Goal: Task Accomplishment & Management: Use online tool/utility

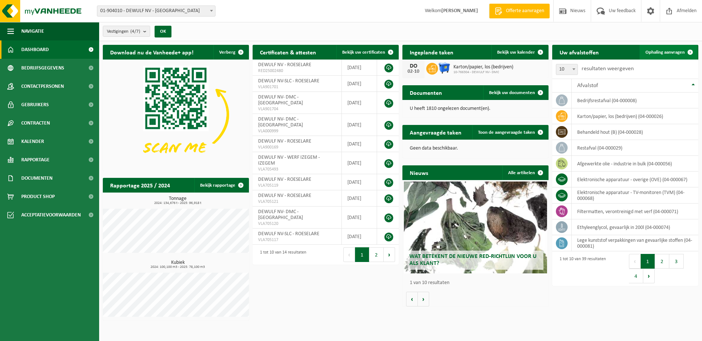
click at [669, 51] on span "Ophaling aanvragen" at bounding box center [664, 52] width 39 height 5
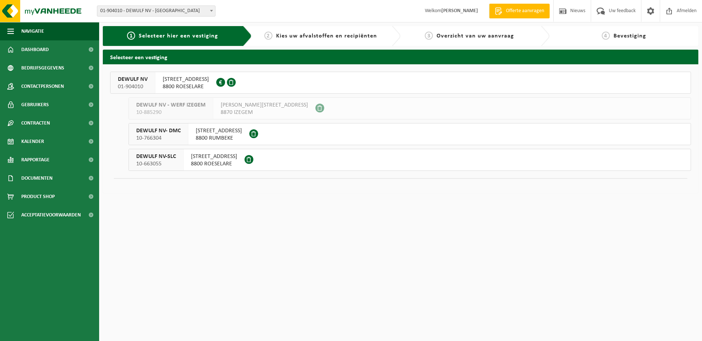
click at [224, 158] on span "MOORSEELSESTEENWEG 41A" at bounding box center [214, 156] width 46 height 7
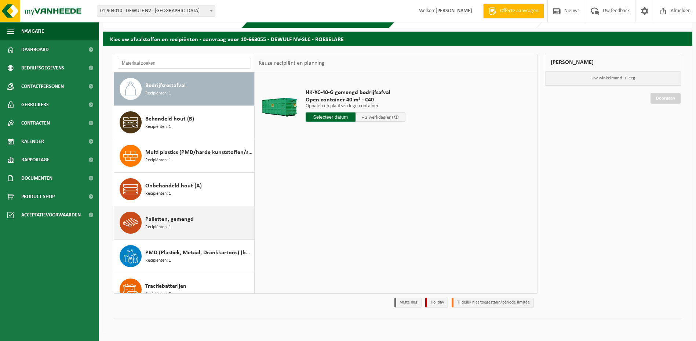
scroll to position [46, 0]
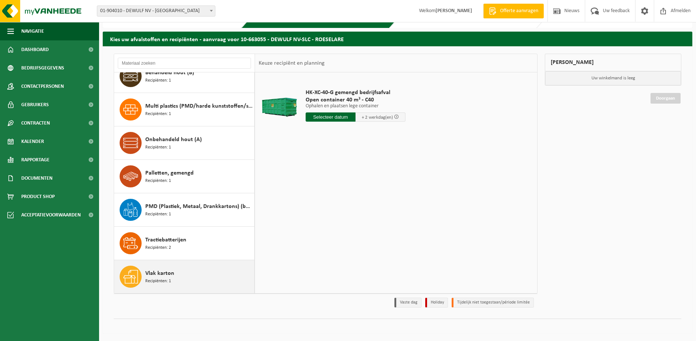
click at [157, 273] on span "Vlak karton" at bounding box center [159, 273] width 29 height 9
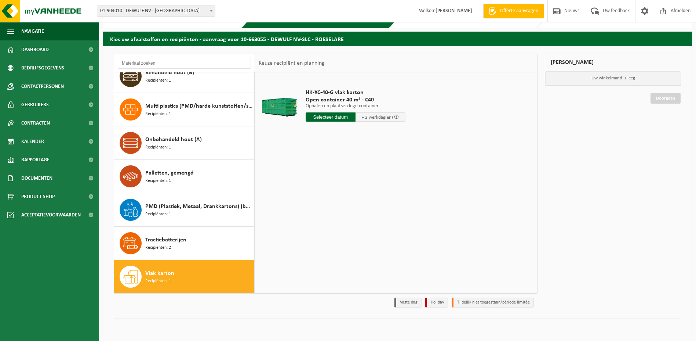
click at [324, 116] on input "text" at bounding box center [331, 116] width 50 height 9
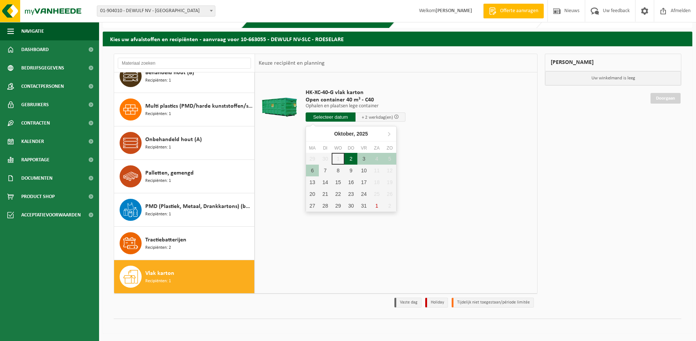
click at [351, 159] on div "2" at bounding box center [351, 159] width 13 height 12
type input "Van 2025-10-02"
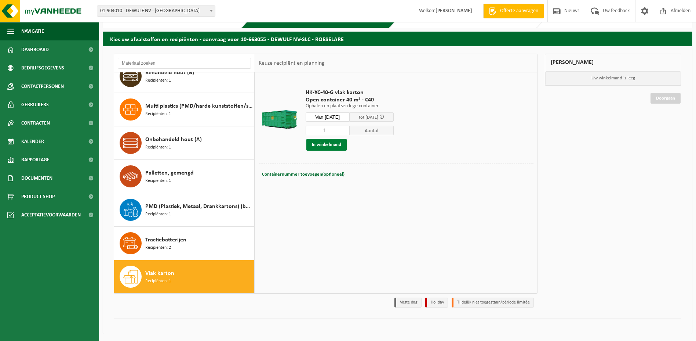
click at [324, 144] on button "In winkelmand" at bounding box center [327, 145] width 40 height 12
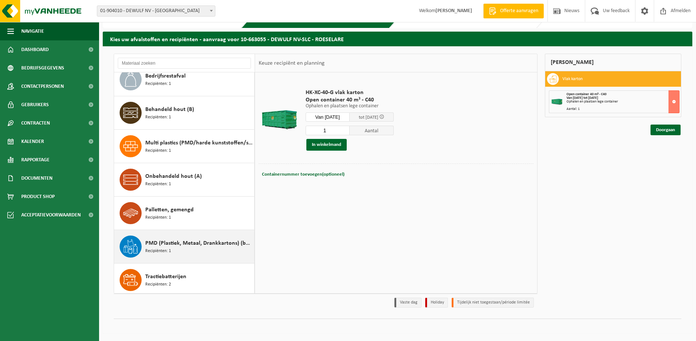
scroll to position [0, 0]
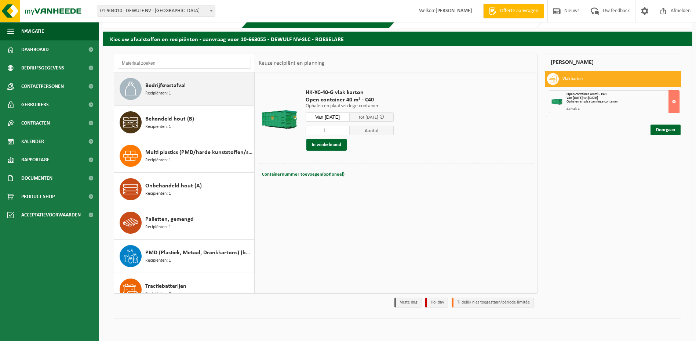
click at [169, 88] on span "Bedrijfsrestafval" at bounding box center [165, 85] width 40 height 9
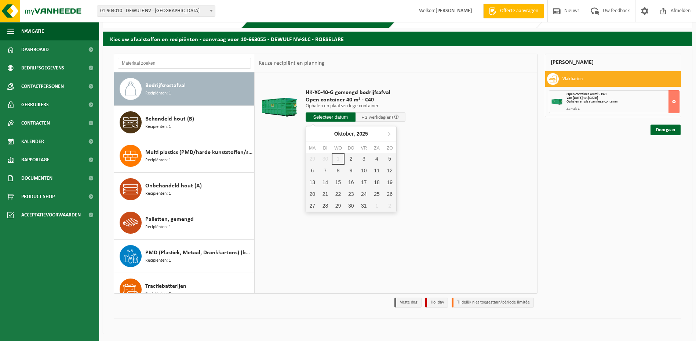
click at [325, 117] on input "text" at bounding box center [331, 116] width 50 height 9
click at [354, 158] on div "2" at bounding box center [351, 159] width 13 height 12
type input "Van 2025-10-02"
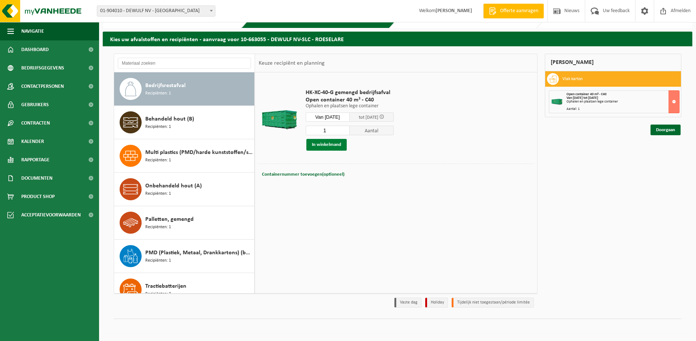
click at [327, 142] on button "In winkelmand" at bounding box center [327, 145] width 40 height 12
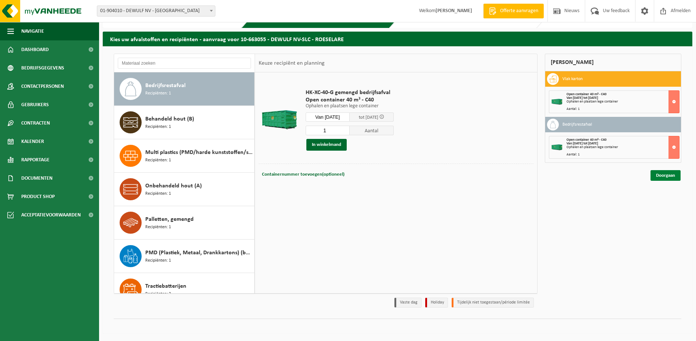
click at [666, 176] on link "Doorgaan" at bounding box center [666, 175] width 30 height 11
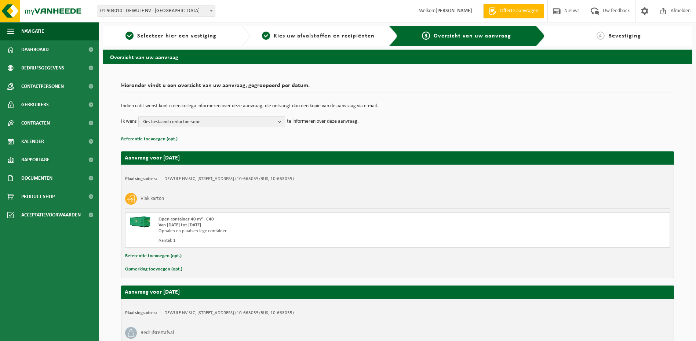
click at [281, 123] on b "button" at bounding box center [281, 121] width 7 height 10
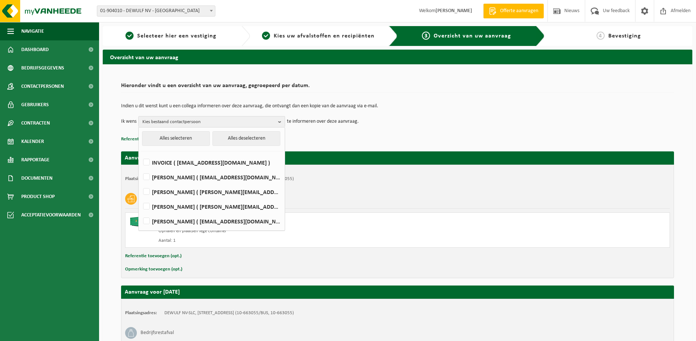
click at [431, 102] on div "Indien u dit wenst kunt u een collega informeren over deze aanvraag, die ontvan…" at bounding box center [397, 115] width 553 height 38
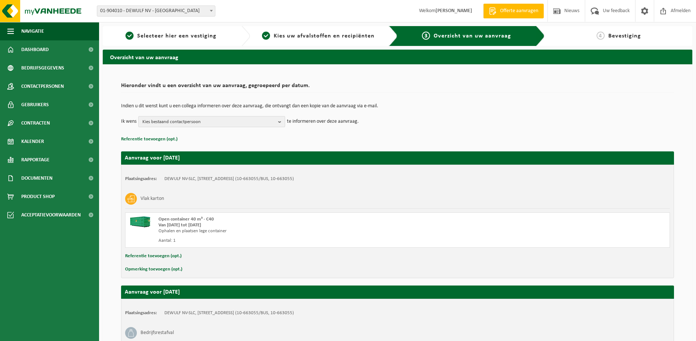
click at [279, 120] on b "button" at bounding box center [281, 121] width 7 height 10
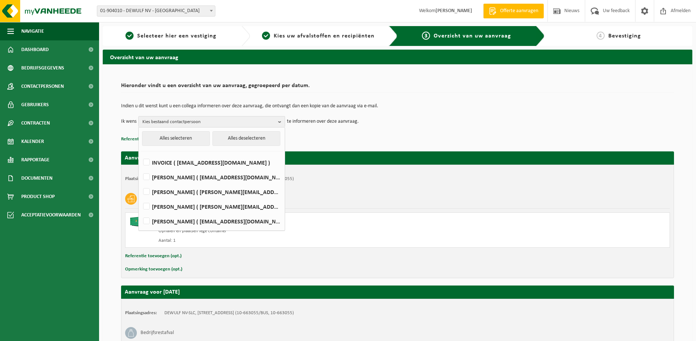
click at [281, 122] on b "button" at bounding box center [281, 121] width 7 height 11
click at [280, 122] on b "button" at bounding box center [281, 121] width 7 height 11
click at [437, 120] on td "Ik wens Kies bestaand contactpersoon Alles selecteren Alles deselecteren INVOIC…" at bounding box center [397, 121] width 553 height 11
click at [399, 192] on div "Vlak karton" at bounding box center [397, 198] width 545 height 19
click at [437, 262] on div "Plaatsingsadres: DEWULF NV-SLC, 8800 ROESELARE, MOORSEELSESTEENWEG 41A (10-6630…" at bounding box center [397, 220] width 553 height 113
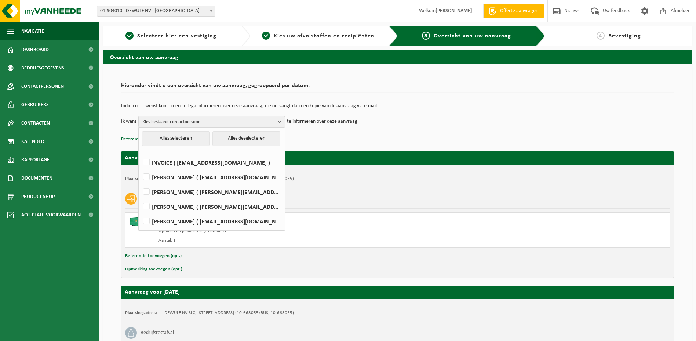
scroll to position [108, 0]
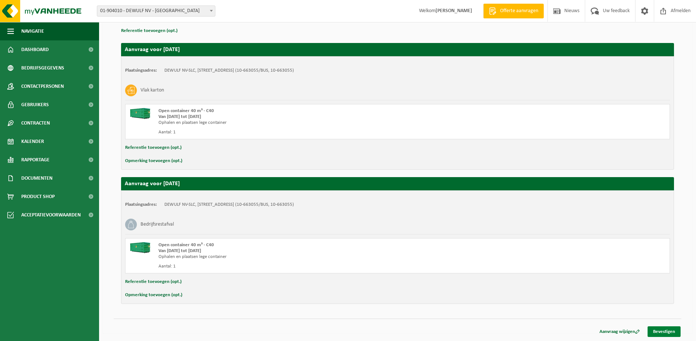
click at [656, 330] on link "Bevestigen" at bounding box center [664, 331] width 33 height 11
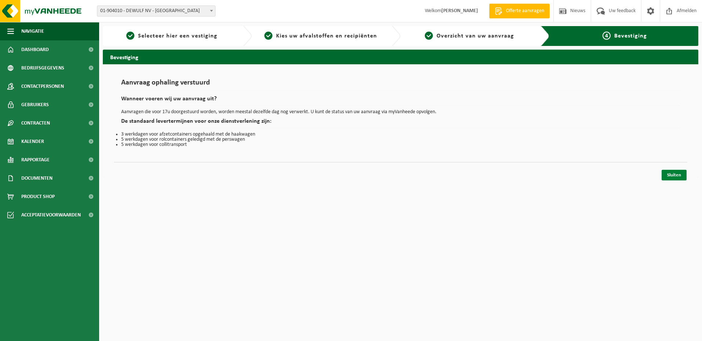
click at [673, 173] on link "Sluiten" at bounding box center [674, 175] width 25 height 11
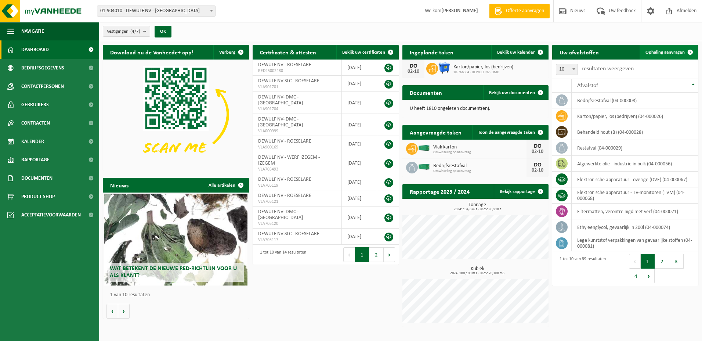
click at [673, 52] on span "Ophaling aanvragen" at bounding box center [664, 52] width 39 height 5
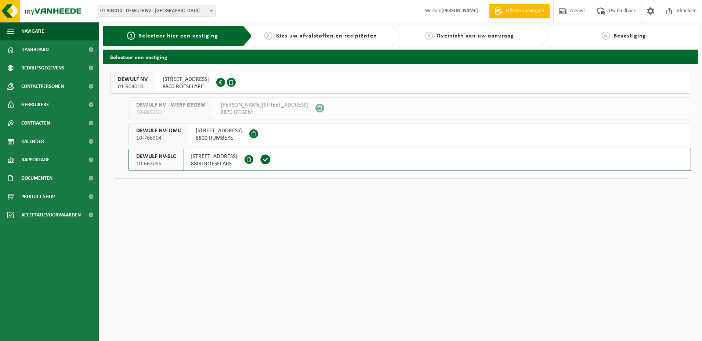
click at [209, 80] on span "MOORSEELSESTEENWEG 20" at bounding box center [186, 79] width 46 height 7
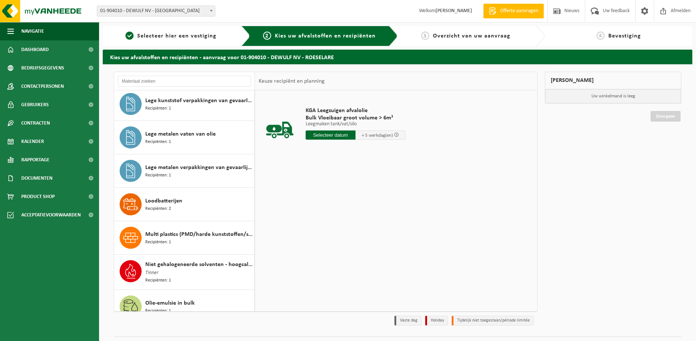
scroll to position [477, 0]
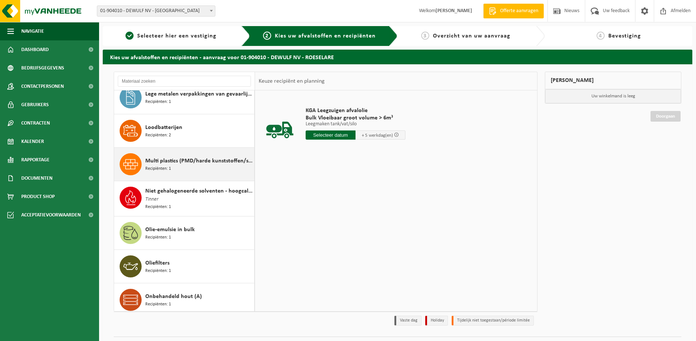
click at [159, 163] on span "Multi plastics (PMD/harde kunststoffen/spanbanden/EPS/folie naturel/folie gemen…" at bounding box center [198, 160] width 107 height 9
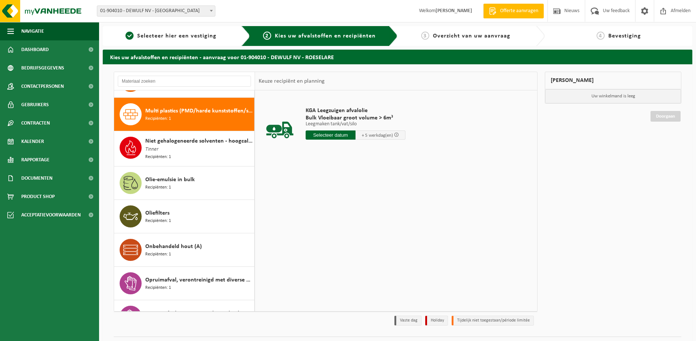
scroll to position [535, 0]
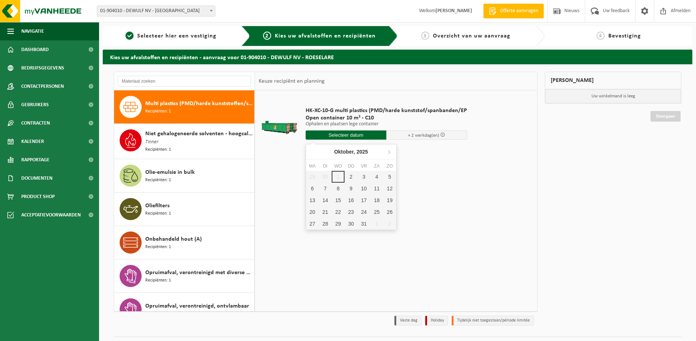
click at [350, 133] on input "text" at bounding box center [346, 134] width 81 height 9
click at [351, 175] on div "2" at bounding box center [351, 177] width 13 height 12
type input "Van 2025-10-02"
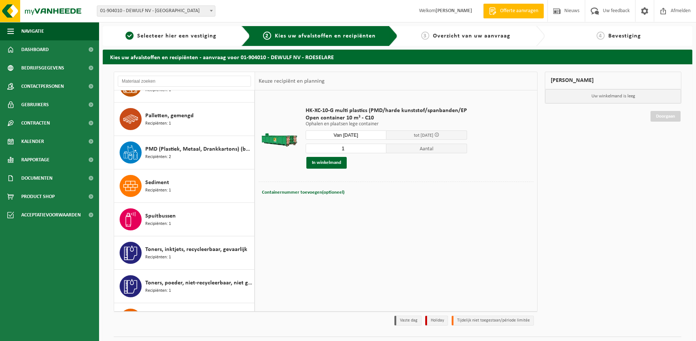
scroll to position [902, 0]
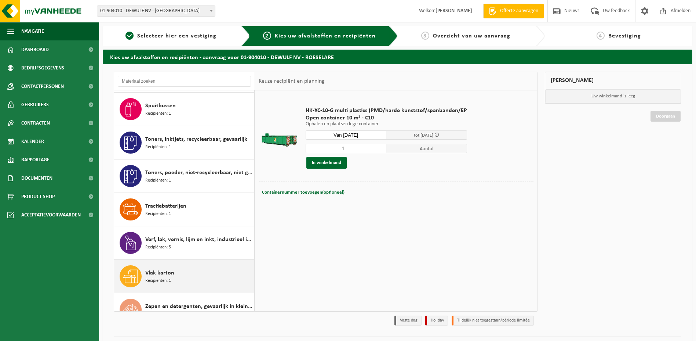
click at [160, 273] on span "Vlak karton" at bounding box center [159, 272] width 29 height 9
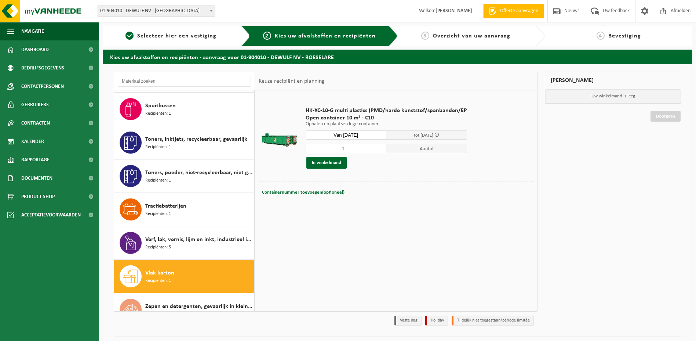
scroll to position [916, 0]
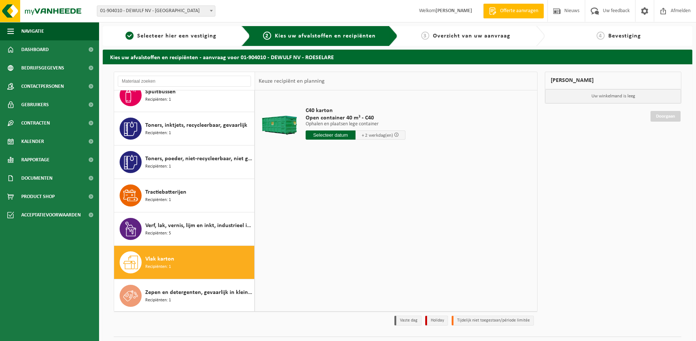
click at [330, 137] on input "text" at bounding box center [331, 134] width 50 height 9
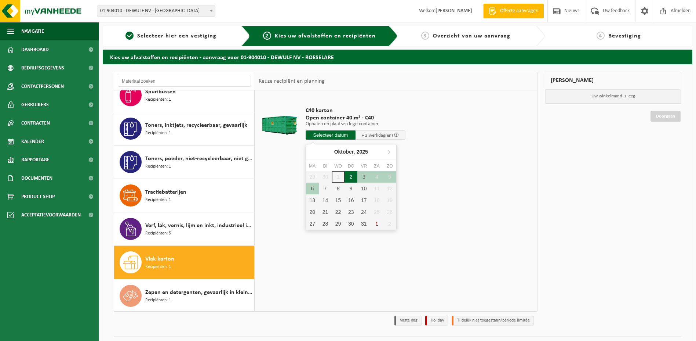
click at [351, 174] on div "2" at bounding box center [351, 177] width 13 height 12
type input "Van 2025-10-02"
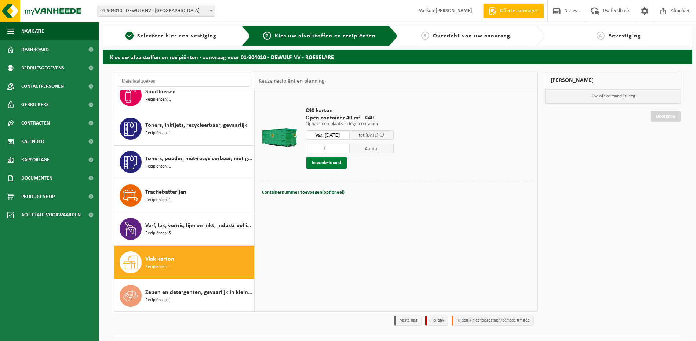
click at [322, 160] on button "In winkelmand" at bounding box center [327, 163] width 40 height 12
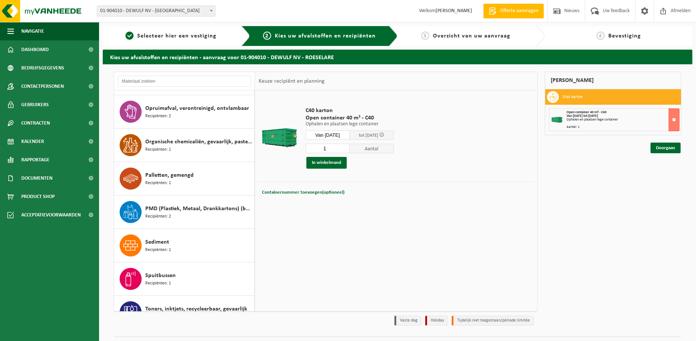
scroll to position [695, 0]
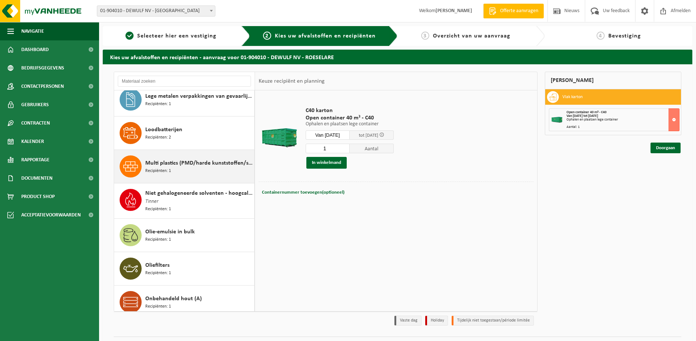
click at [166, 161] on span "Multi plastics (PMD/harde kunststoffen/spanbanden/EPS/folie naturel/folie gemen…" at bounding box center [198, 163] width 107 height 9
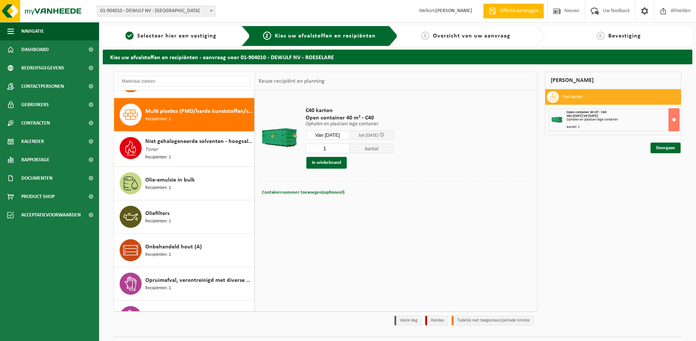
scroll to position [535, 0]
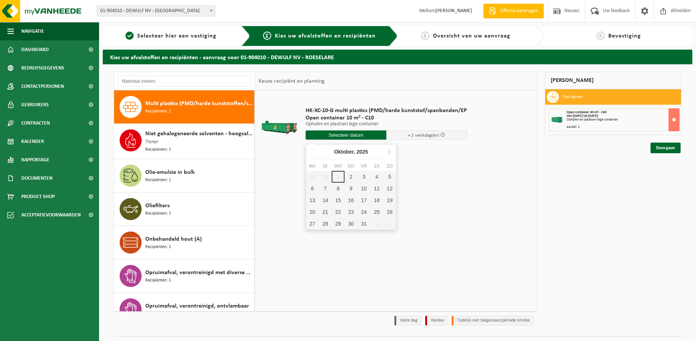
click at [342, 136] on input "text" at bounding box center [346, 134] width 81 height 9
click at [351, 178] on div "2" at bounding box center [351, 177] width 13 height 12
type input "Van 2025-10-02"
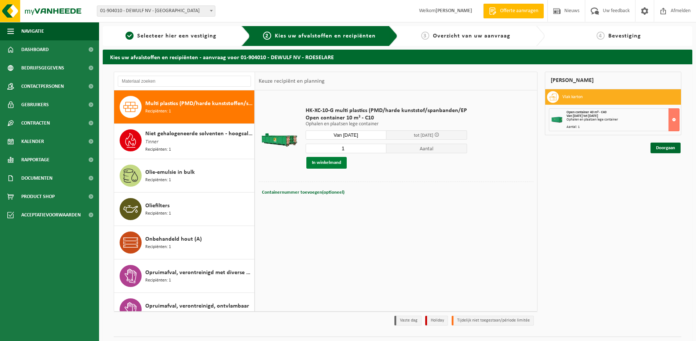
click at [322, 163] on button "In winkelmand" at bounding box center [327, 163] width 40 height 12
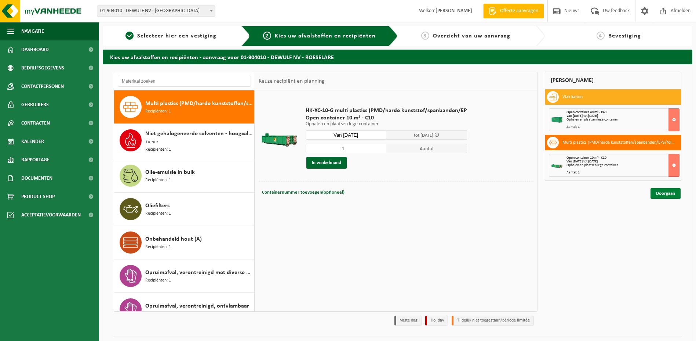
click at [668, 193] on link "Doorgaan" at bounding box center [666, 193] width 30 height 11
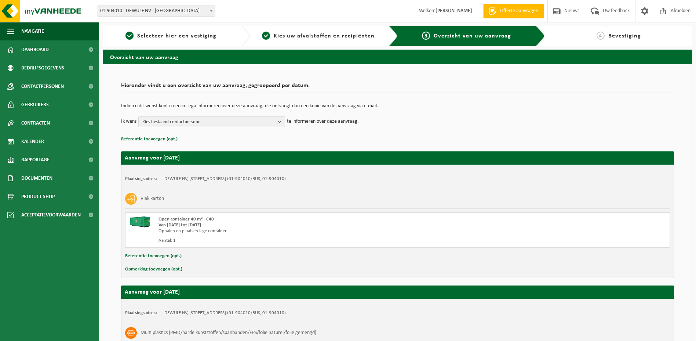
scroll to position [108, 0]
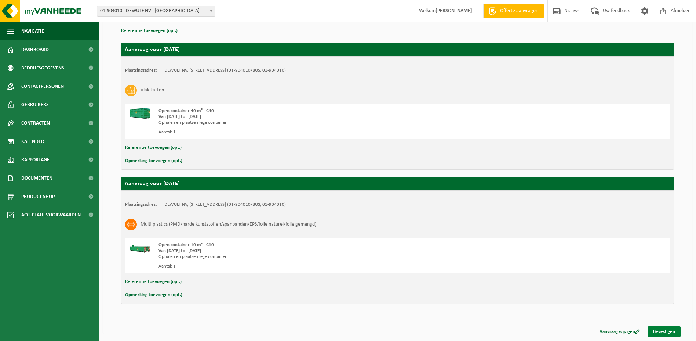
click at [665, 331] on link "Bevestigen" at bounding box center [664, 331] width 33 height 11
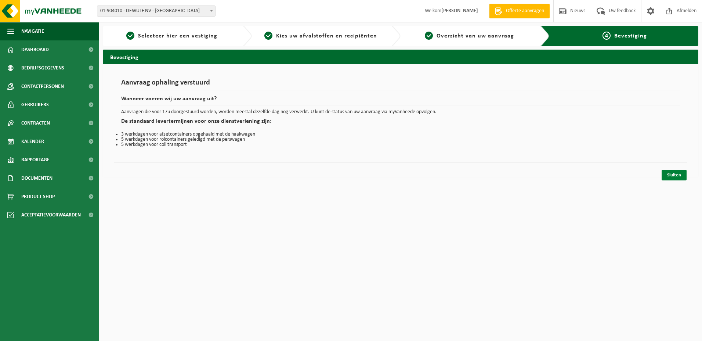
click at [676, 175] on link "Sluiten" at bounding box center [674, 175] width 25 height 11
